Goal: Task Accomplishment & Management: Use online tool/utility

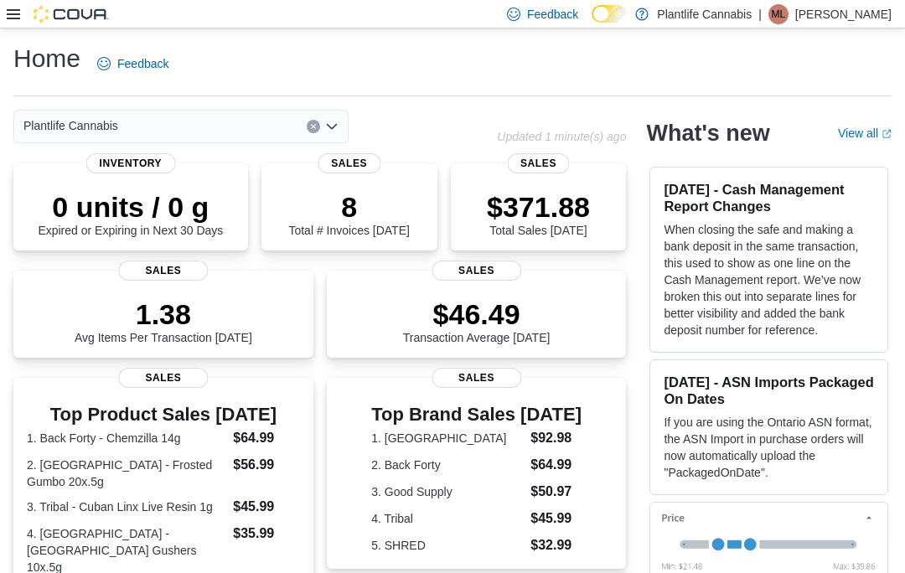
click at [7, 21] on icon at bounding box center [13, 14] width 13 height 13
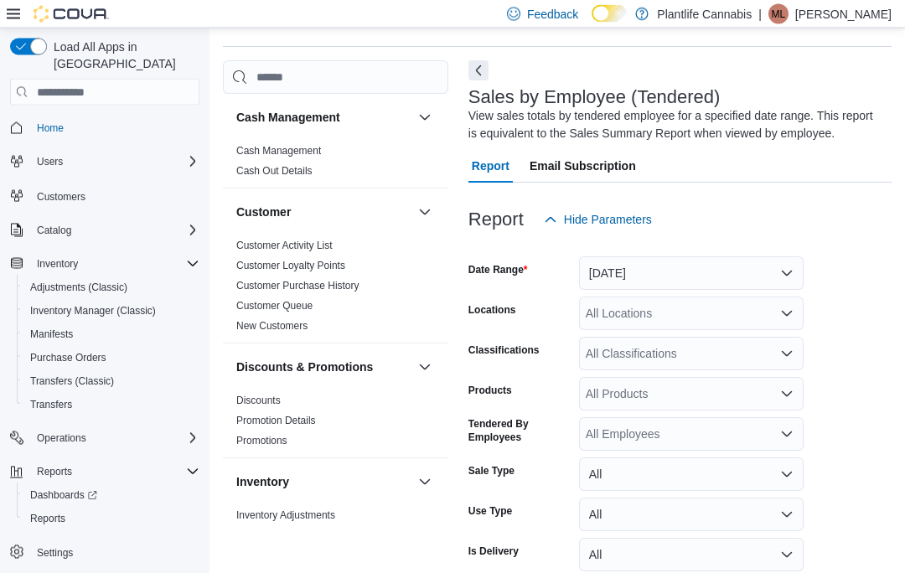
scroll to position [55, 0]
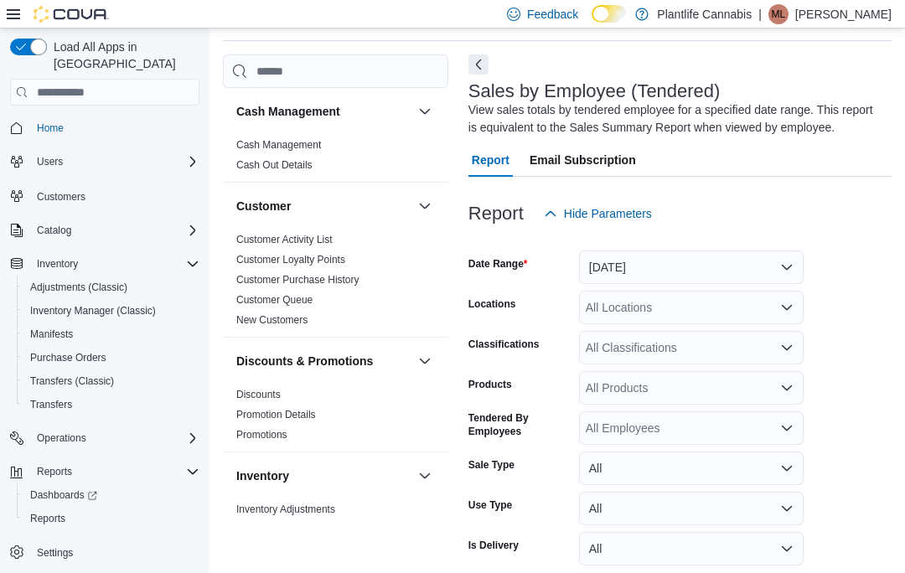
click at [652, 258] on button "[DATE]" at bounding box center [691, 267] width 224 height 34
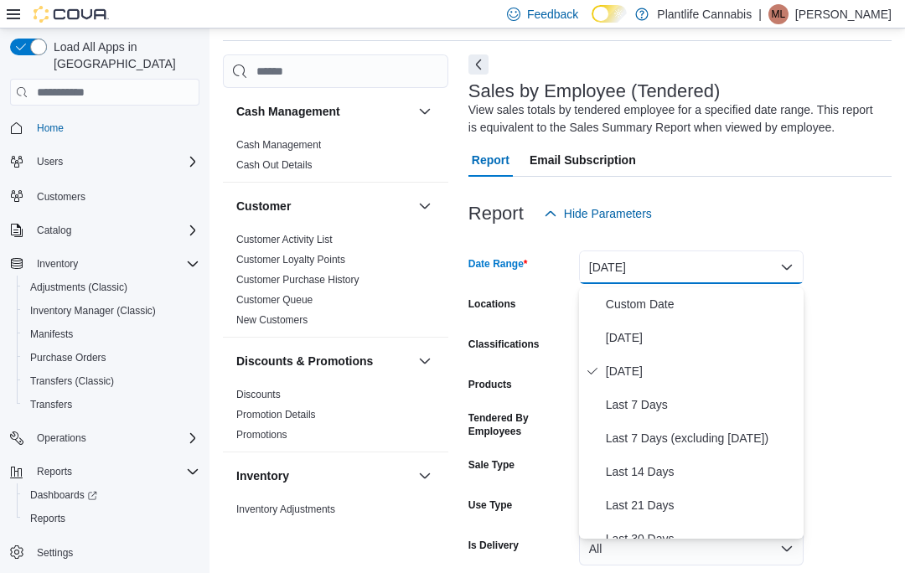
click at [625, 334] on span "[DATE]" at bounding box center [701, 338] width 191 height 20
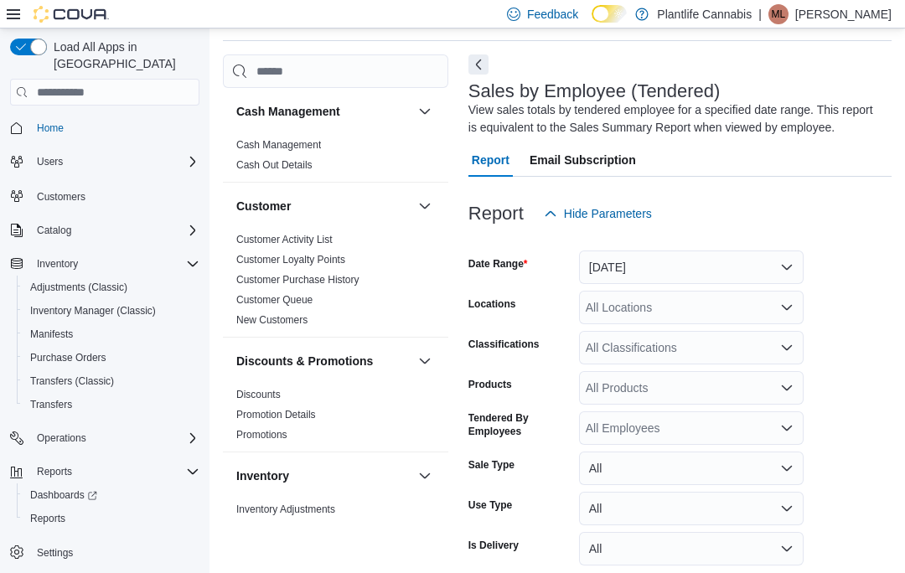
click at [468, 67] on div "Sales by Employee (Tendered) View sales totals by tendered employee for a speci…" at bounding box center [679, 343] width 423 height 578
click at [13, 17] on icon at bounding box center [13, 14] width 13 height 13
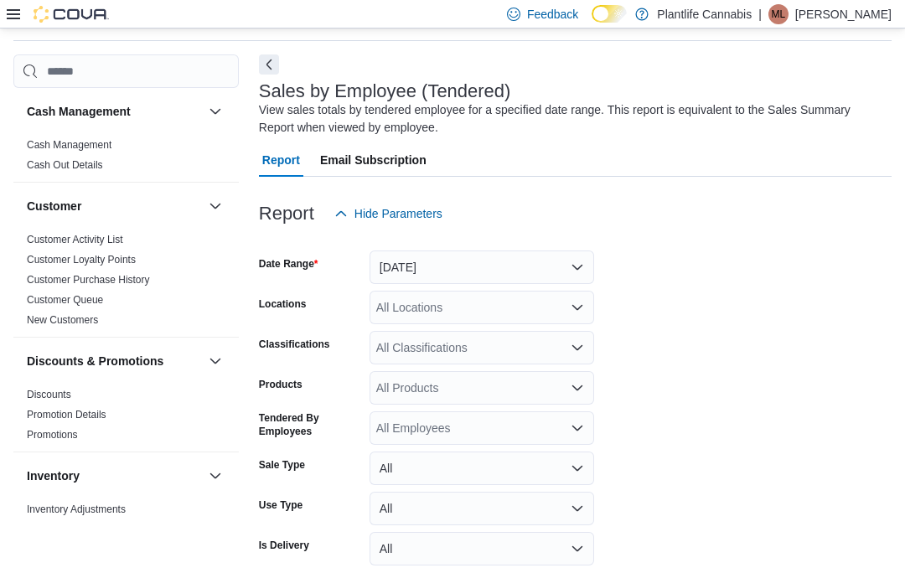
click at [266, 59] on button "Next" at bounding box center [269, 64] width 20 height 20
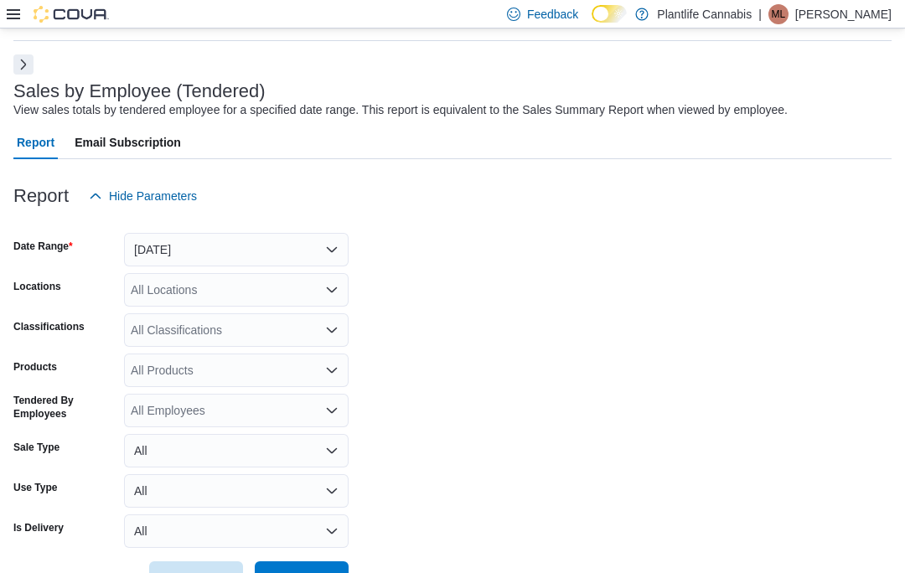
scroll to position [114, 0]
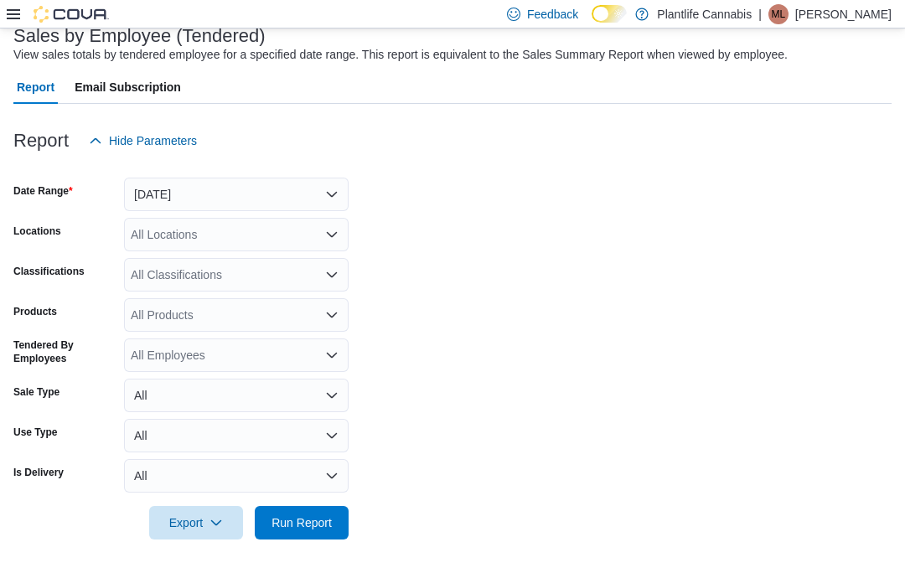
click at [302, 508] on span "Run Report" at bounding box center [302, 523] width 74 height 34
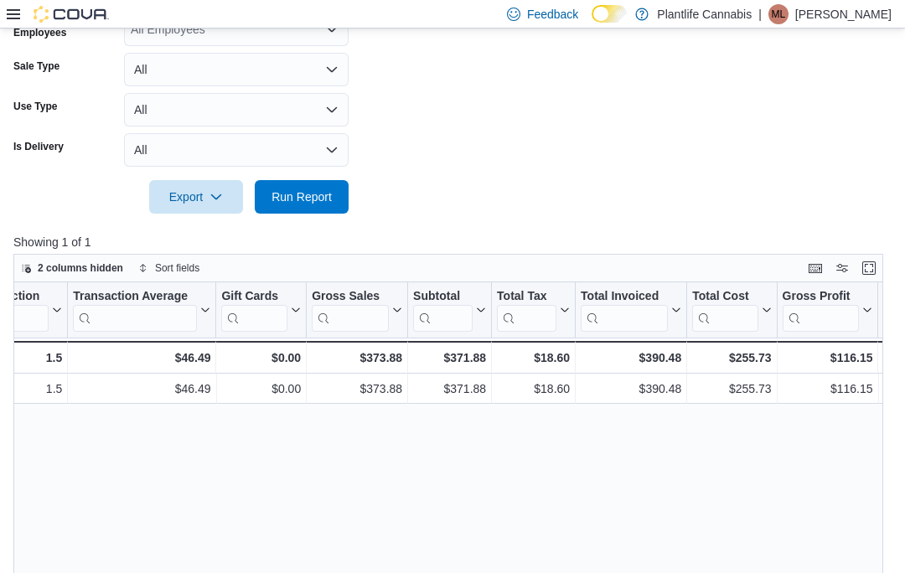
scroll to position [0, 689]
